Goal: Navigation & Orientation: Find specific page/section

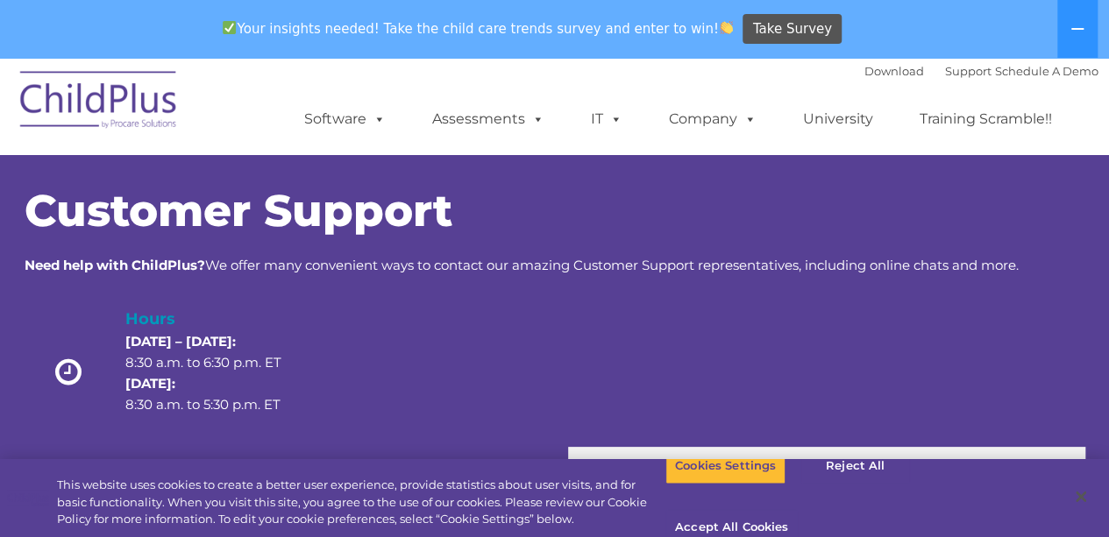
click at [411, 131] on ul "Software ChildPlus: The original and most widely-used Head Start data managemen…" at bounding box center [683, 119] width 829 height 70
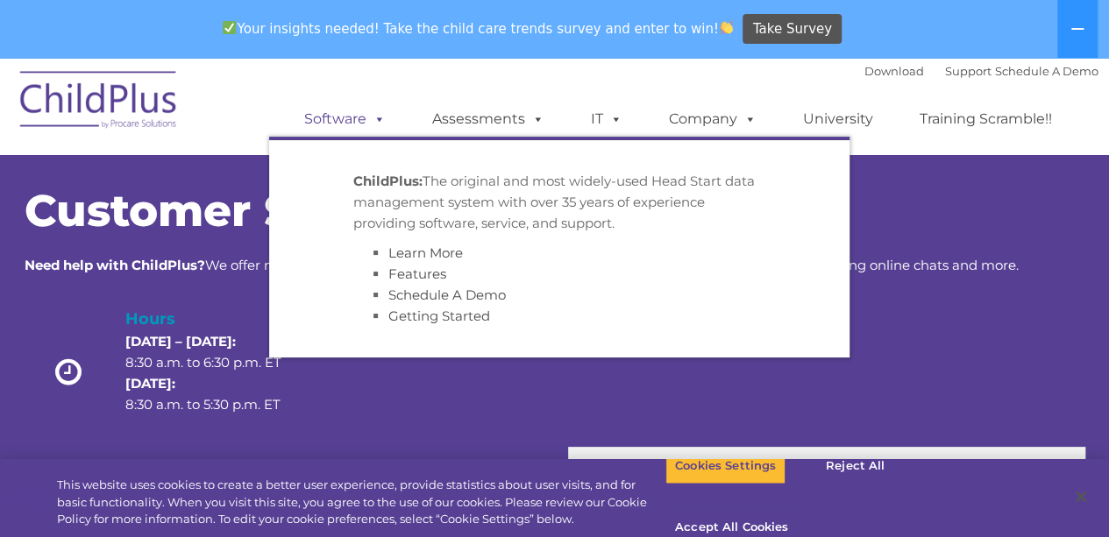
click at [366, 121] on link "Software" at bounding box center [345, 119] width 117 height 35
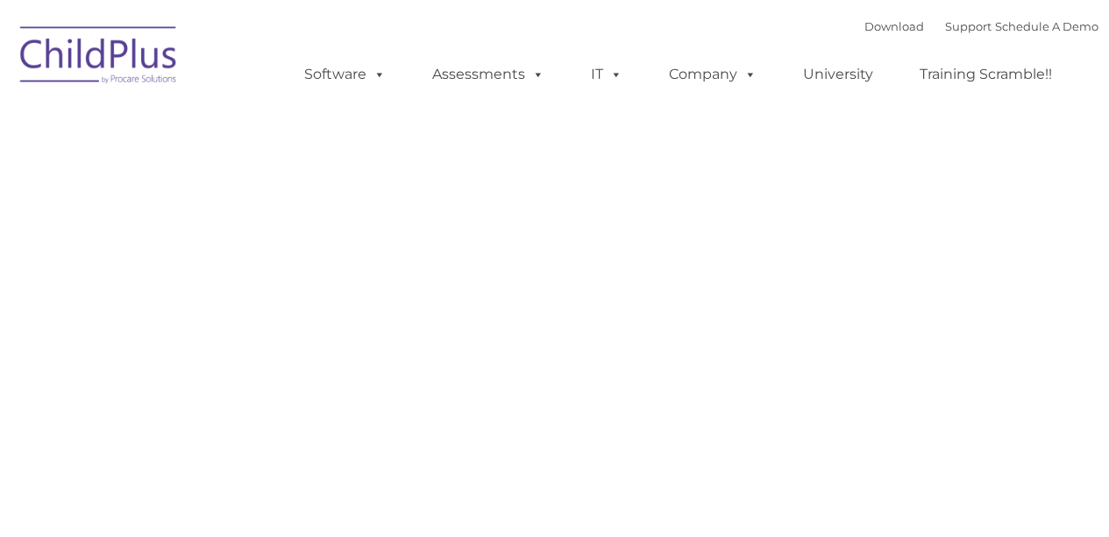
type input ""
